Goal: Register for event/course

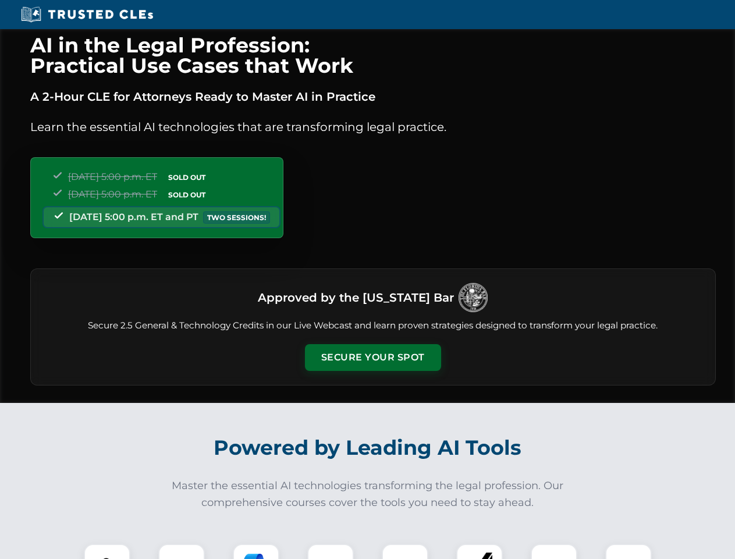
click at [373, 357] on button "Secure Your Spot" at bounding box center [373, 357] width 136 height 27
click at [107, 551] on img at bounding box center [107, 567] width 34 height 34
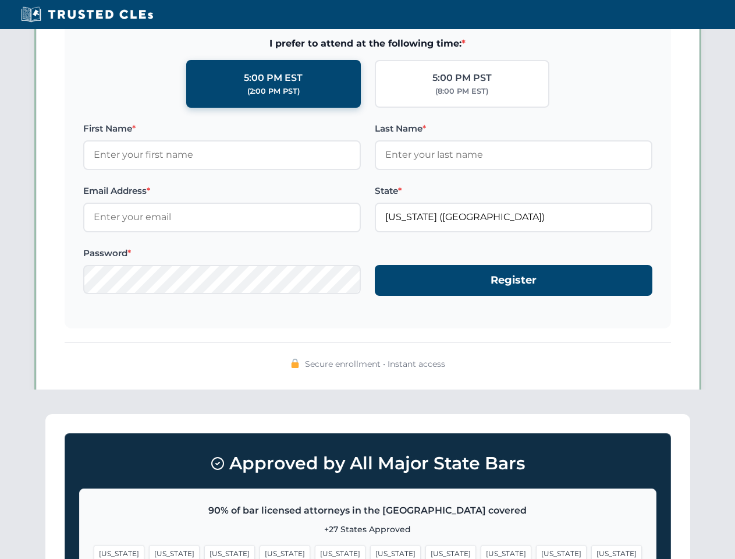
click at [536, 551] on span "[US_STATE]" at bounding box center [561, 553] width 51 height 17
